Goal: Information Seeking & Learning: Learn about a topic

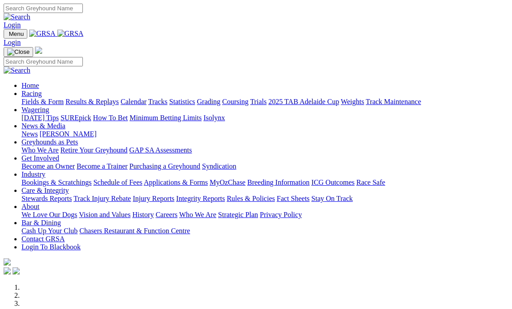
click at [48, 98] on link "Fields & Form" at bounding box center [42, 102] width 42 height 8
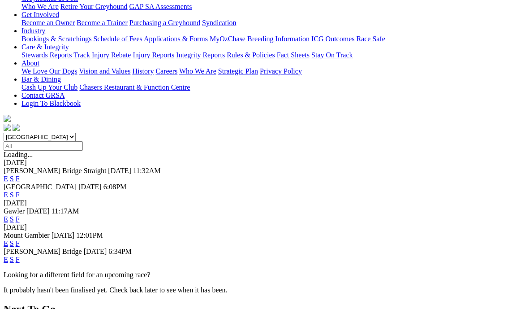
scroll to position [179, 0]
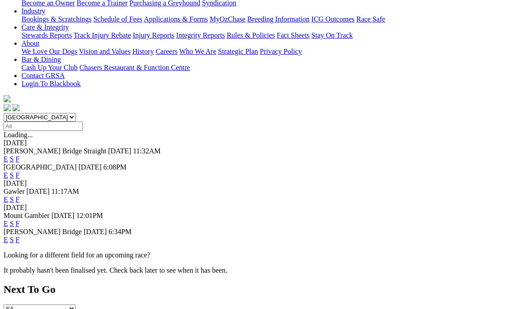
click at [20, 219] on link "F" at bounding box center [18, 223] width 4 height 8
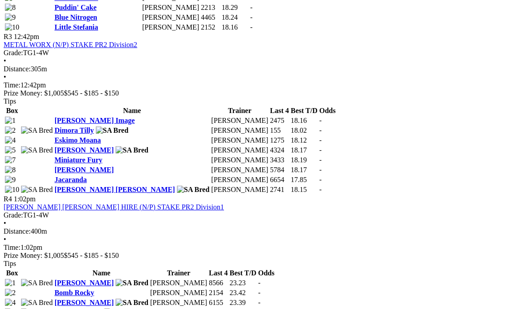
scroll to position [851, 0]
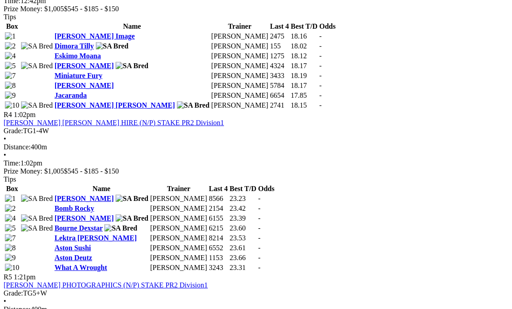
drag, startPoint x: 316, startPoint y: 142, endPoint x: 237, endPoint y: 73, distance: 105.0
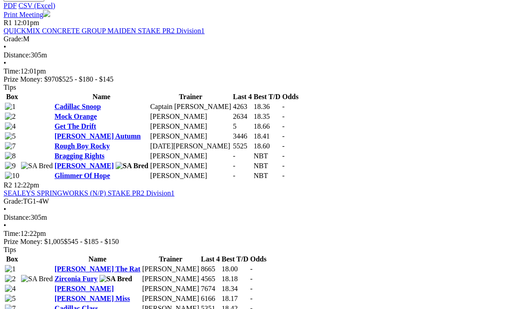
scroll to position [403, 0]
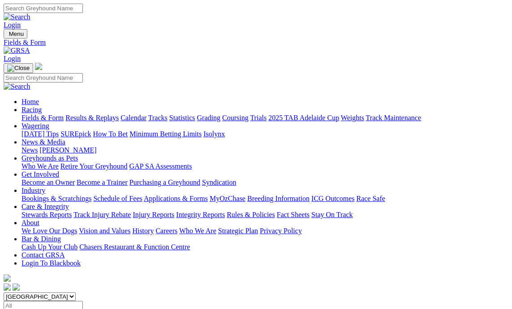
scroll to position [134, 0]
